Goal: Task Accomplishment & Management: Manage account settings

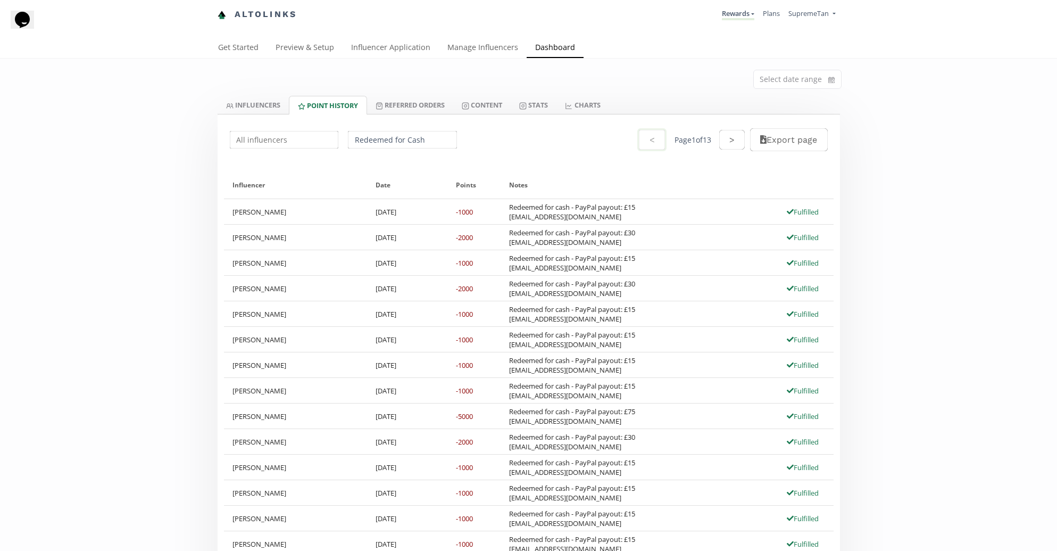
click at [252, 110] on link "INFLUENCERS" at bounding box center [253, 105] width 71 height 18
